Goal: Use online tool/utility

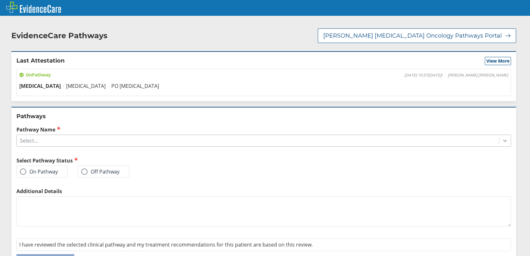
click at [502, 141] on icon at bounding box center [505, 141] width 6 height 6
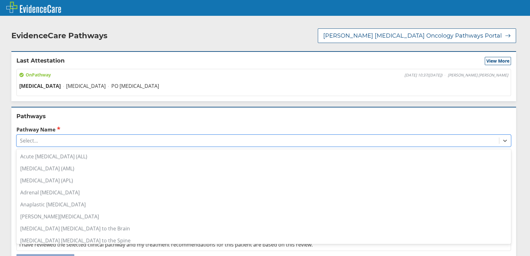
scroll to position [95, 0]
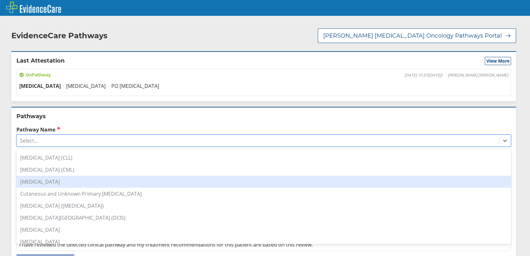
click at [73, 186] on div "[MEDICAL_DATA]" at bounding box center [263, 182] width 495 height 12
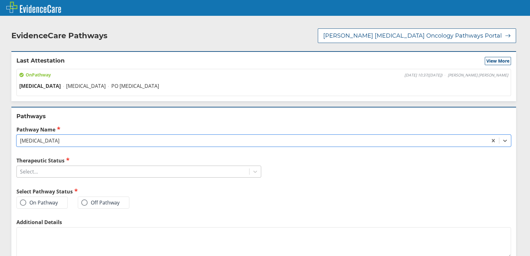
drag, startPoint x: 251, startPoint y: 171, endPoint x: 235, endPoint y: 178, distance: 18.0
click at [252, 171] on icon at bounding box center [255, 172] width 6 height 6
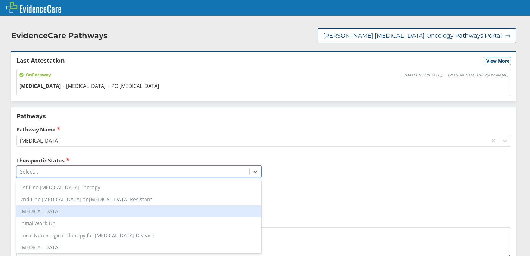
scroll to position [85, 0]
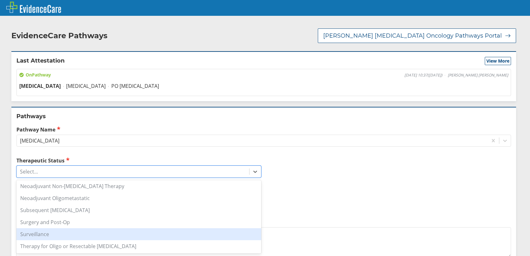
click at [45, 233] on div "Surveillance" at bounding box center [138, 234] width 245 height 12
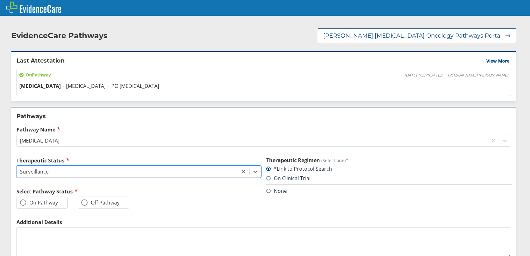
click at [22, 203] on span at bounding box center [23, 203] width 6 height 6
click at [0, 0] on input "On Pathway" at bounding box center [0, 0] width 0 height 0
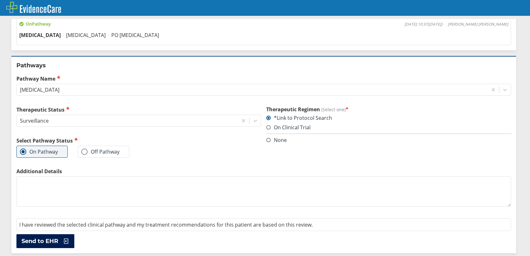
click at [45, 241] on span "Send to EHR" at bounding box center [40, 242] width 37 height 8
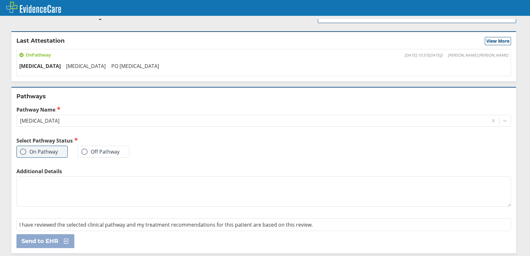
scroll to position [0, 0]
